Goal: Check status

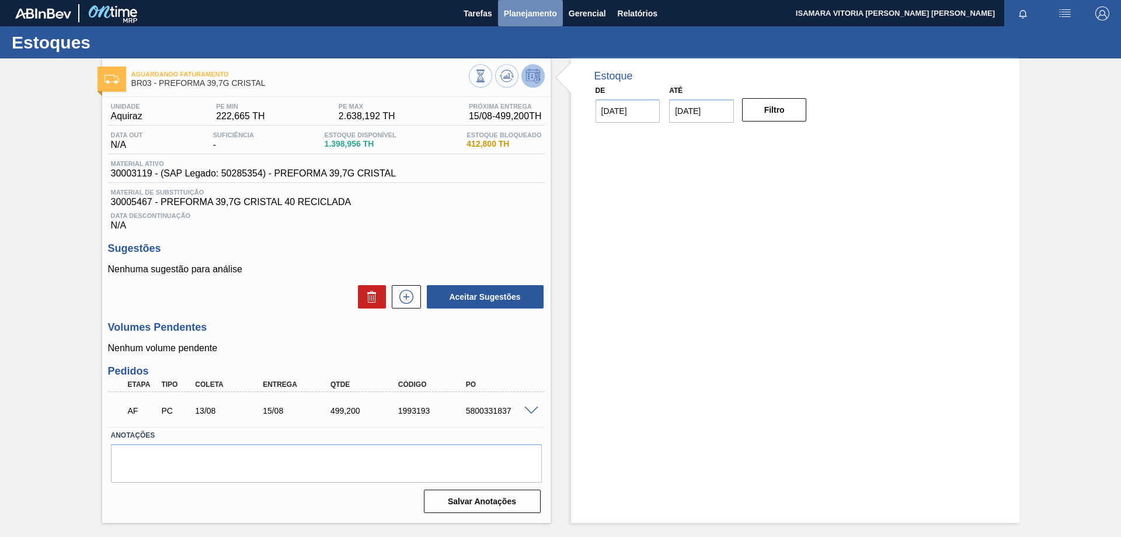
click at [530, 9] on span "Planejamento" at bounding box center [530, 13] width 53 height 14
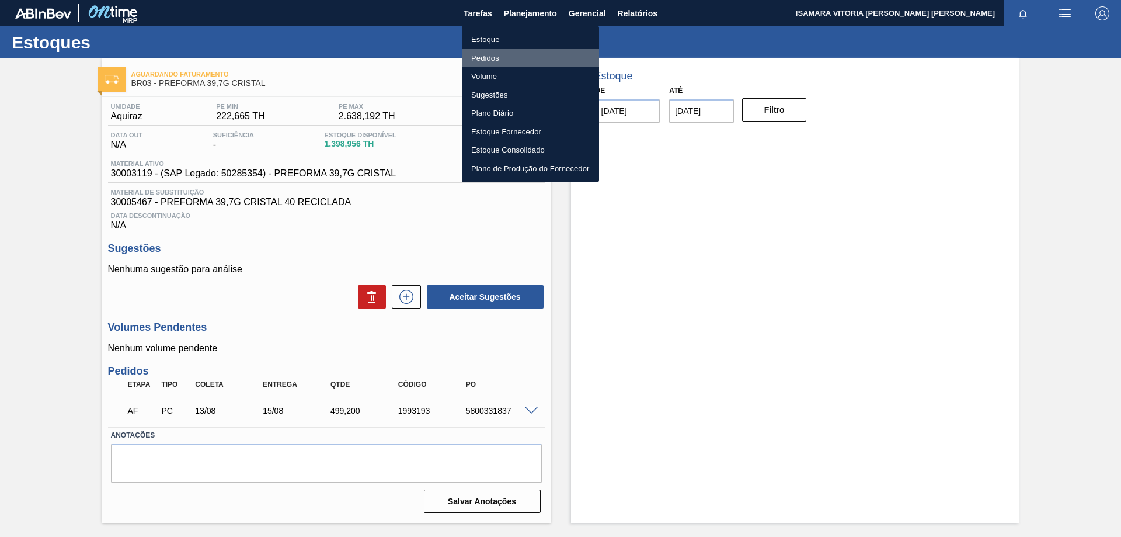
click at [493, 54] on li "Pedidos" at bounding box center [530, 58] width 137 height 19
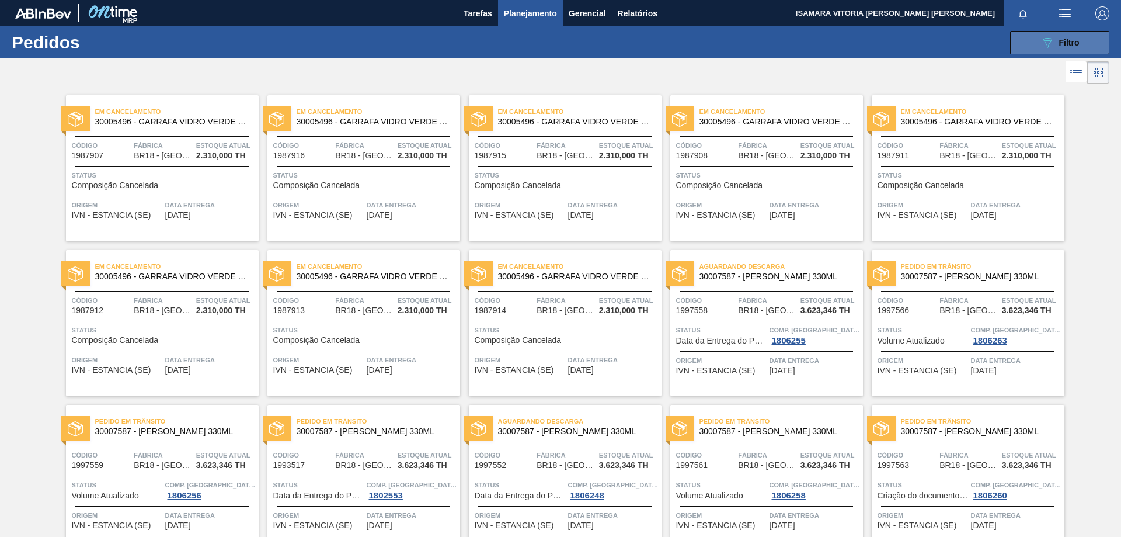
click at [1066, 44] on span "Filtro" at bounding box center [1069, 42] width 20 height 9
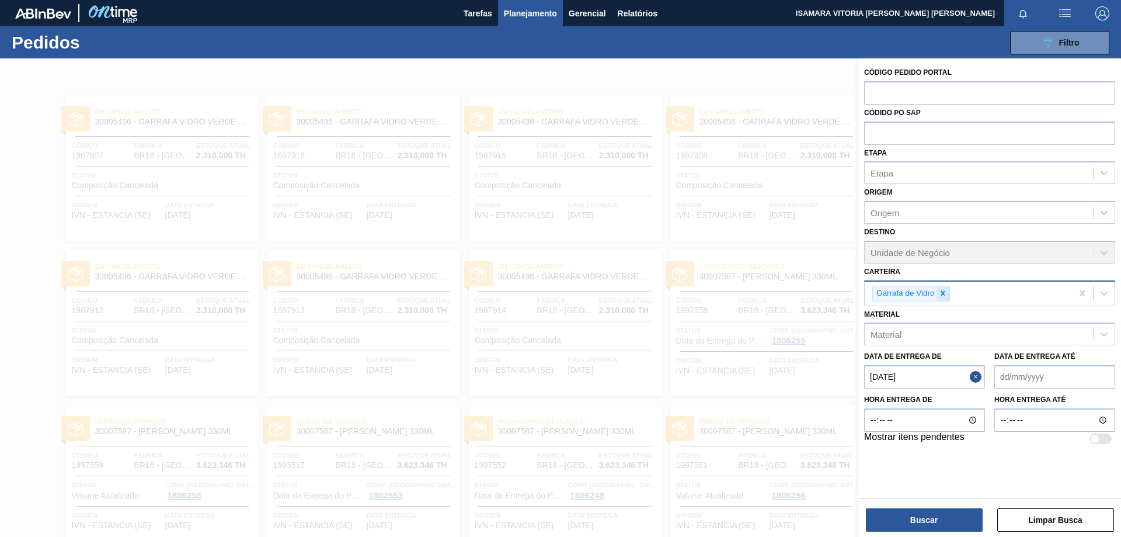
click at [944, 292] on icon at bounding box center [943, 293] width 4 height 4
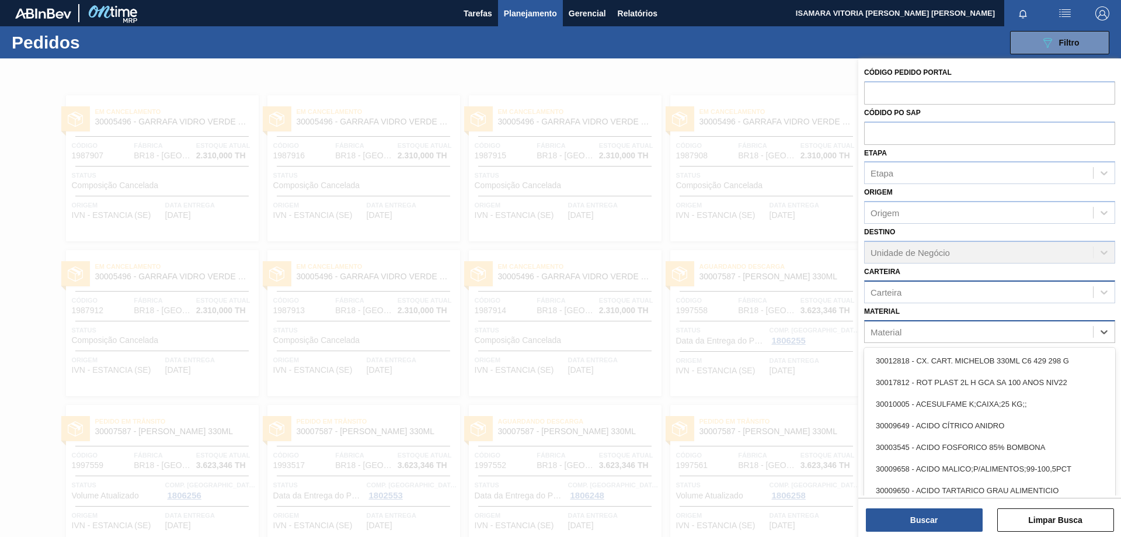
click at [948, 331] on div "Material" at bounding box center [979, 331] width 228 height 17
paste input "30003817"
type input "30003817"
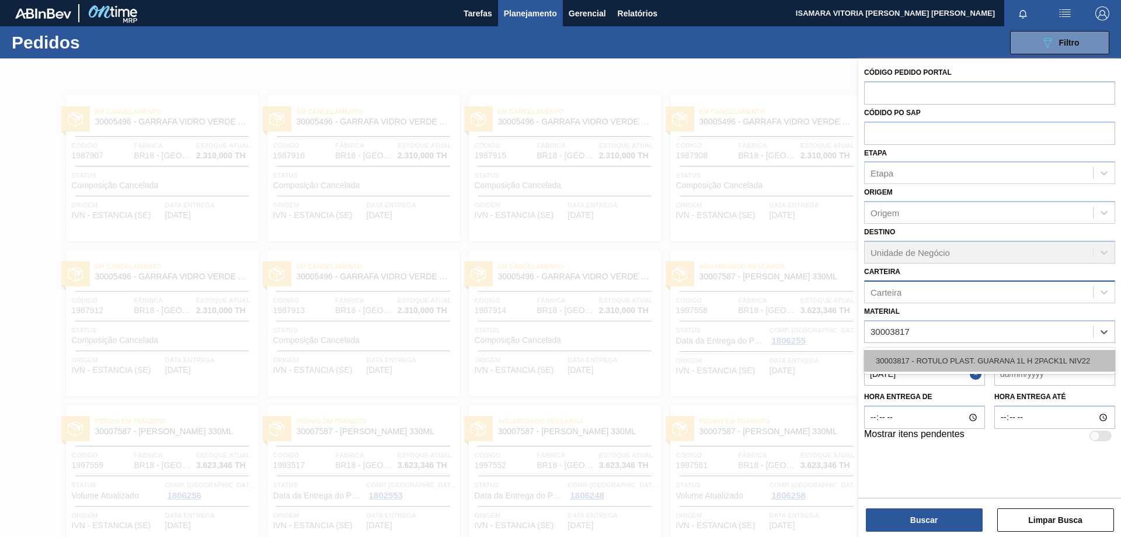
click at [939, 354] on div "30003817 - ROTULO PLAST. GUARANA 1L H 2PACK1L NIV22" at bounding box center [989, 361] width 251 height 22
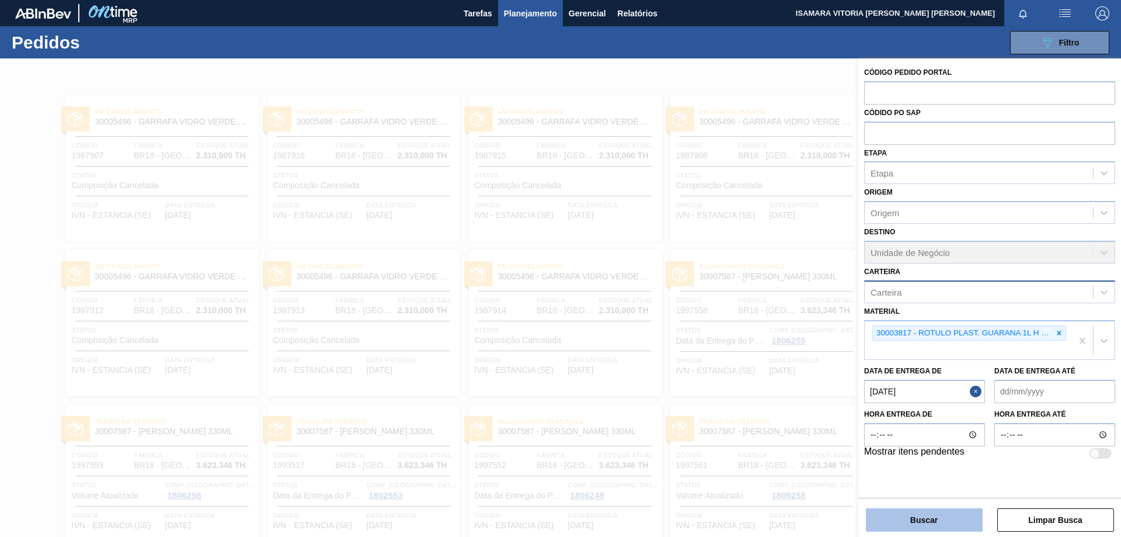
click at [917, 513] on button "Buscar" at bounding box center [924, 519] width 117 height 23
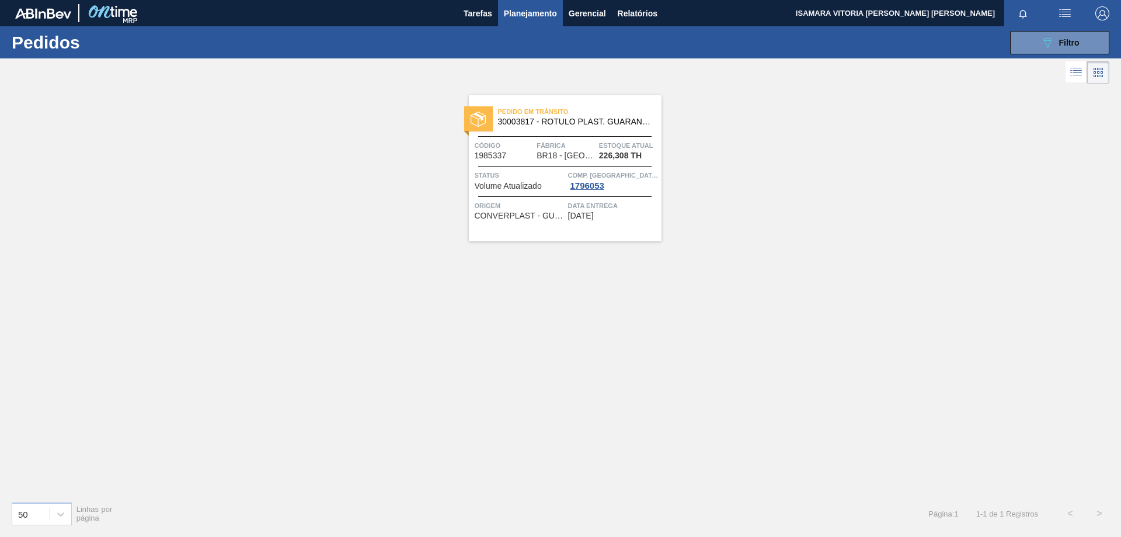
click at [642, 224] on div "Pedido [PERSON_NAME] 30003817 - ROTULO PLAST. GUARANA 1L H 2PACK1L NIV22 Código…" at bounding box center [565, 168] width 193 height 146
